Goal: Check status: Check status

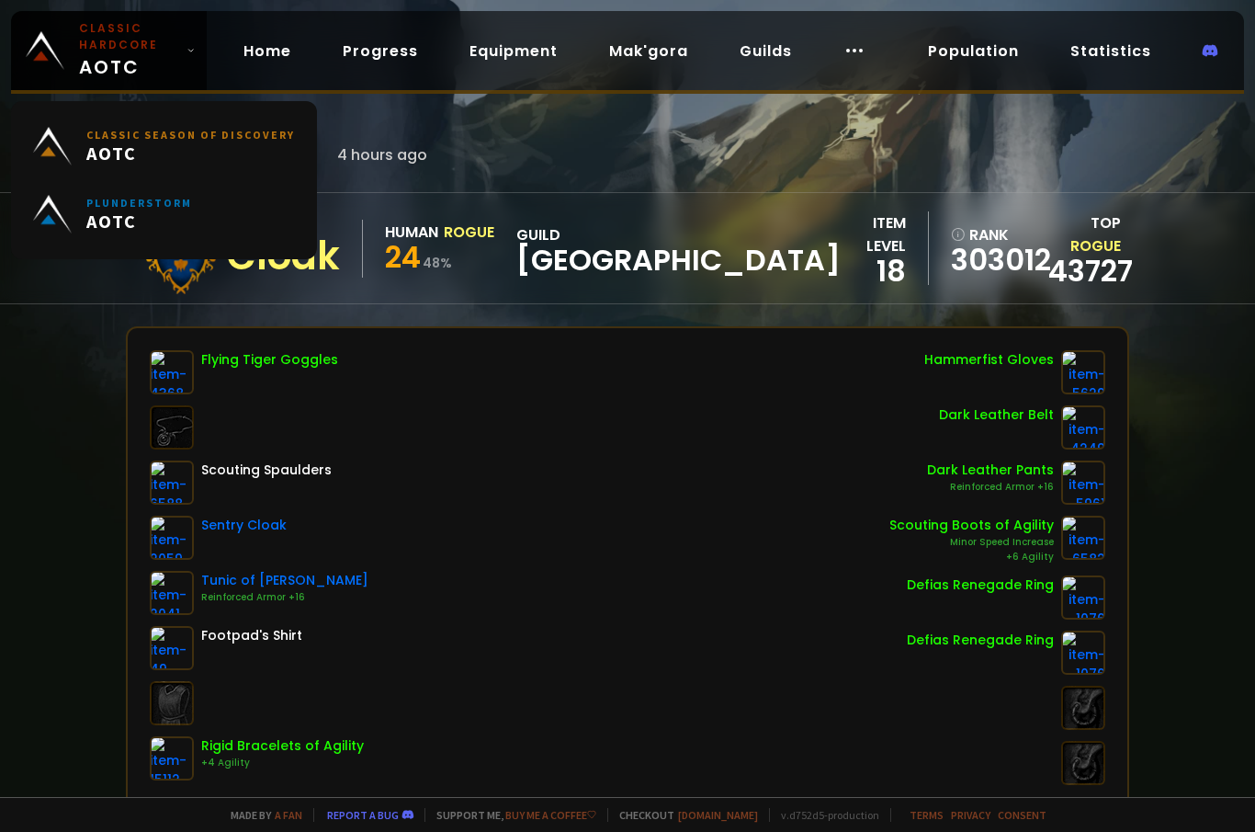
click at [164, 155] on span "AOTC" at bounding box center [190, 153] width 209 height 23
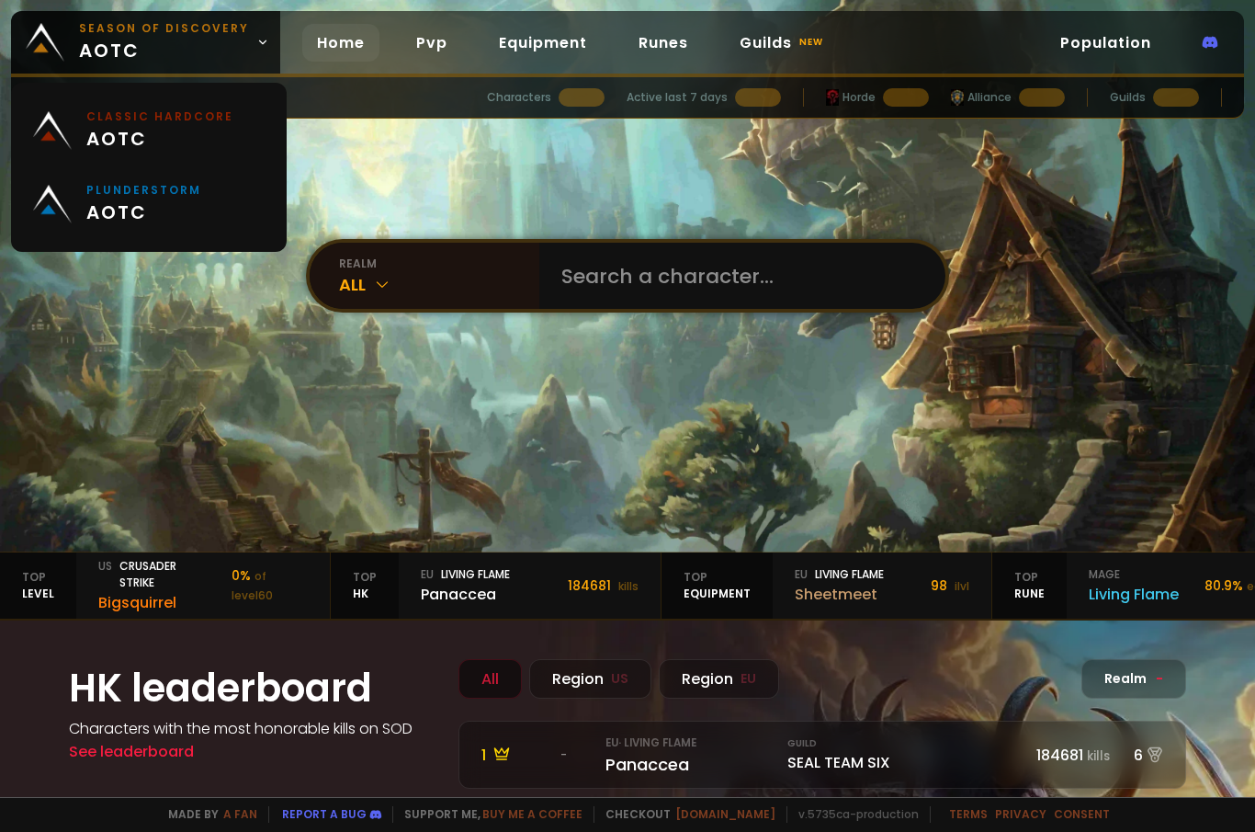
click at [219, 125] on small "Classic Hardcore" at bounding box center [159, 116] width 147 height 17
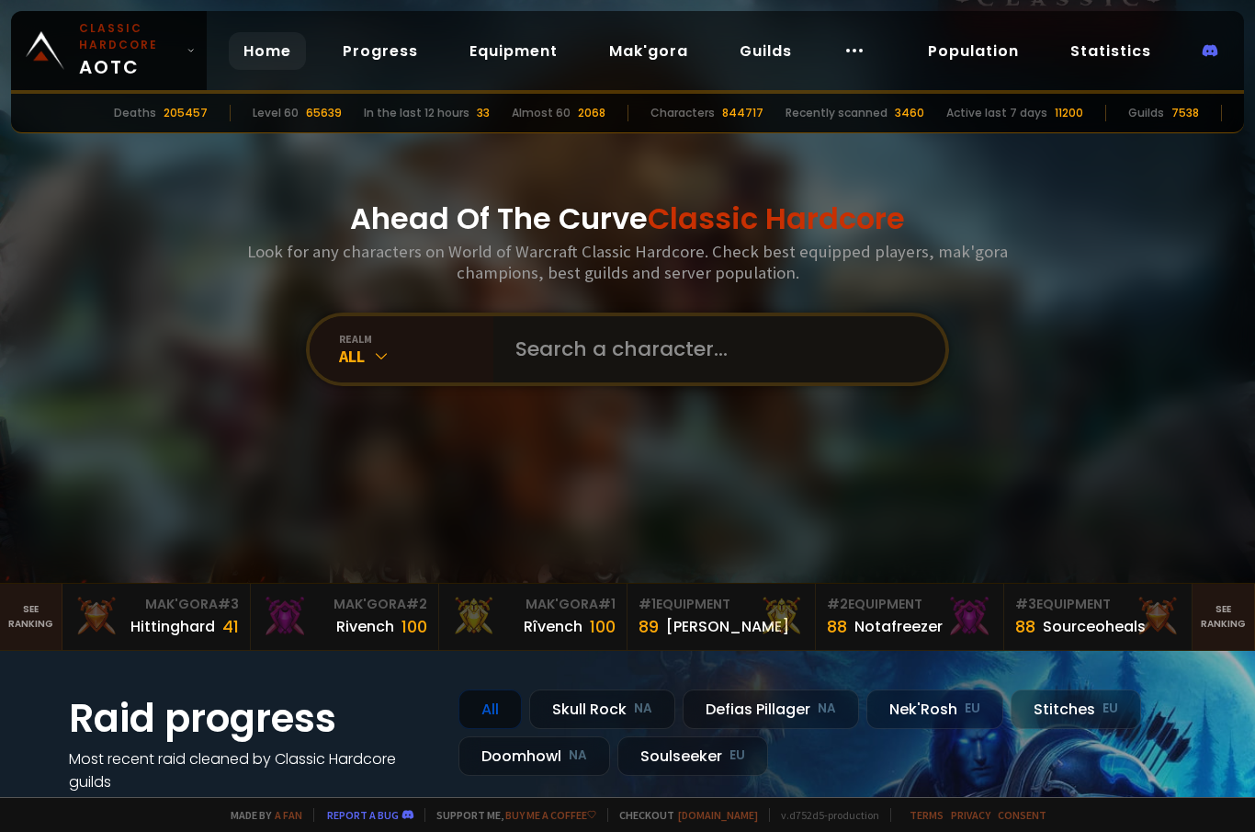
click at [669, 369] on input "text" at bounding box center [714, 349] width 419 height 66
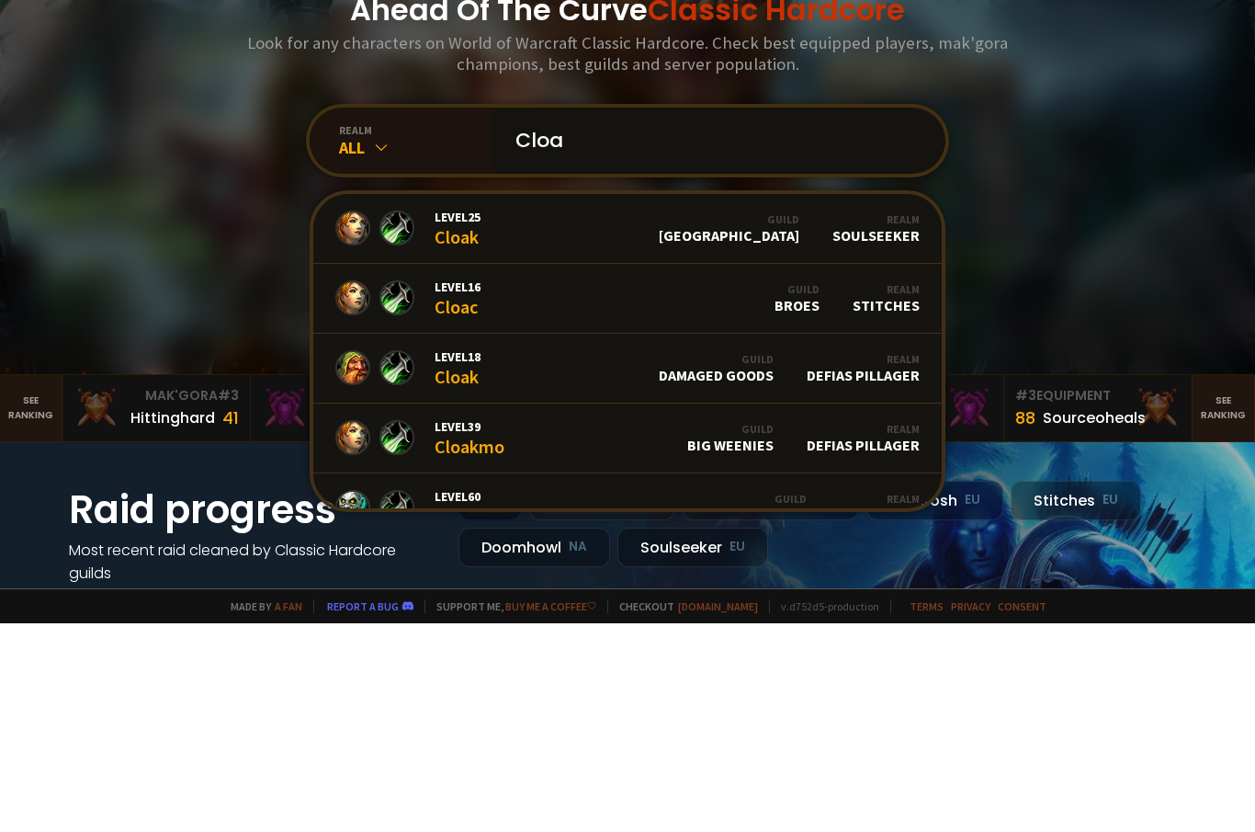
type input "Cloa"
click at [709, 403] on link "Level 25 Cloak Guild Norge Realm Soulseeker" at bounding box center [627, 438] width 629 height 70
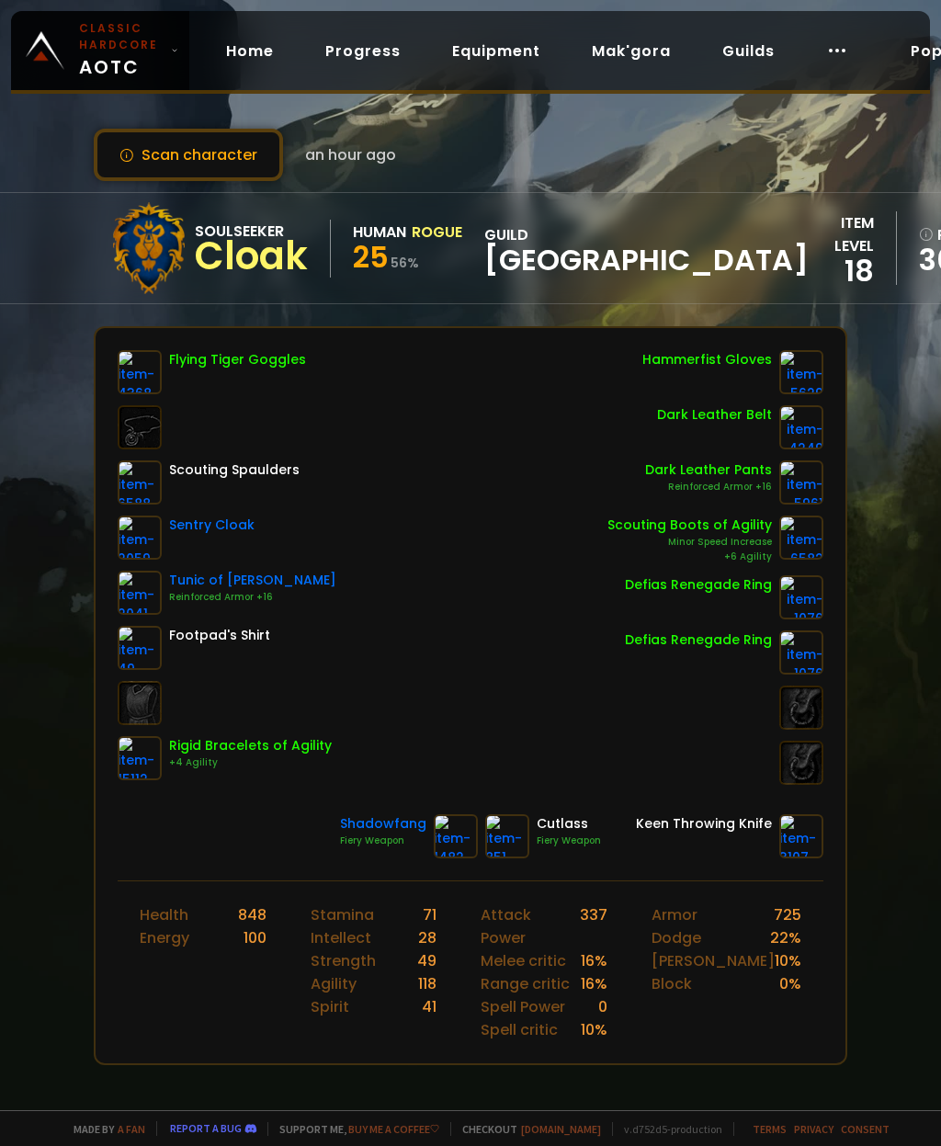
click at [231, 176] on button "Scan character" at bounding box center [188, 155] width 189 height 52
